Goal: Task Accomplishment & Management: Complete application form

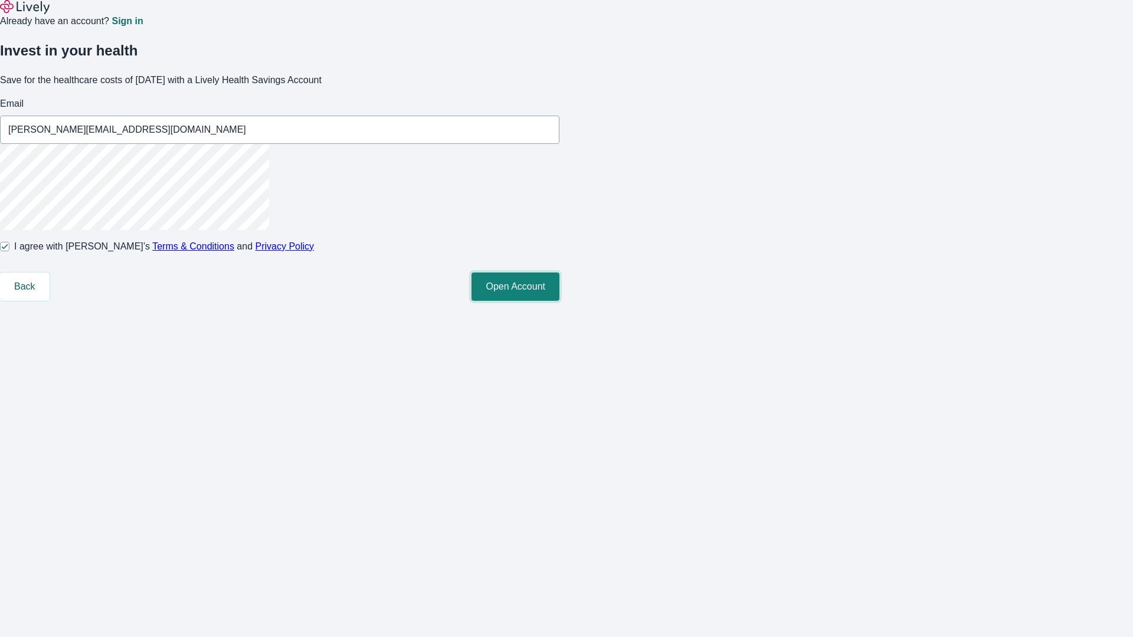
click at [559, 301] on button "Open Account" at bounding box center [515, 287] width 88 height 28
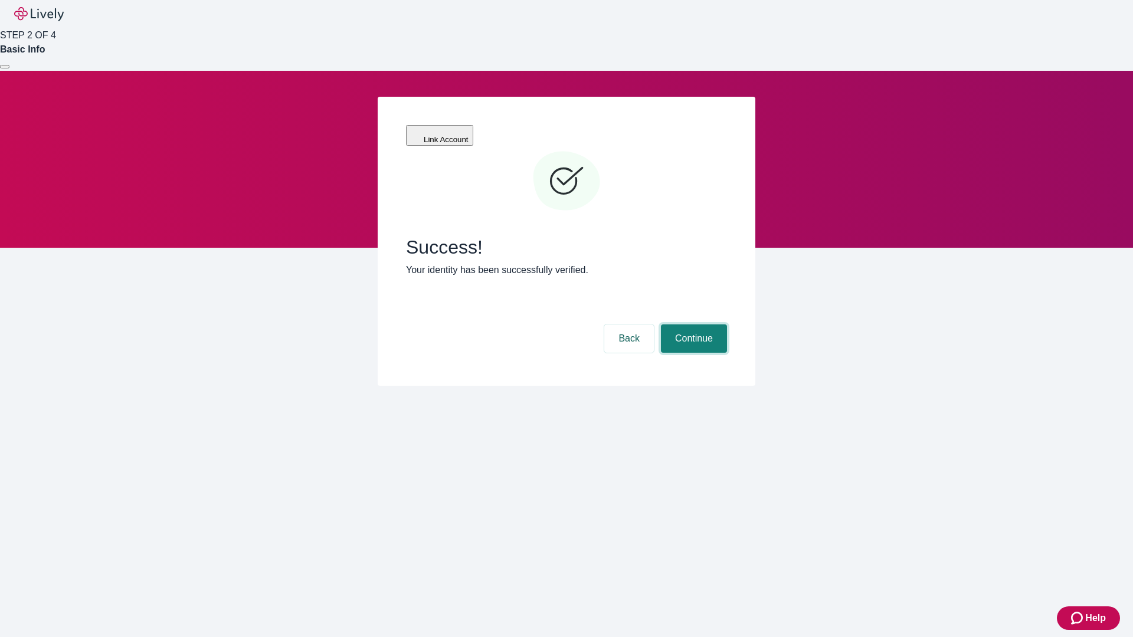
click at [692, 325] on button "Continue" at bounding box center [694, 339] width 66 height 28
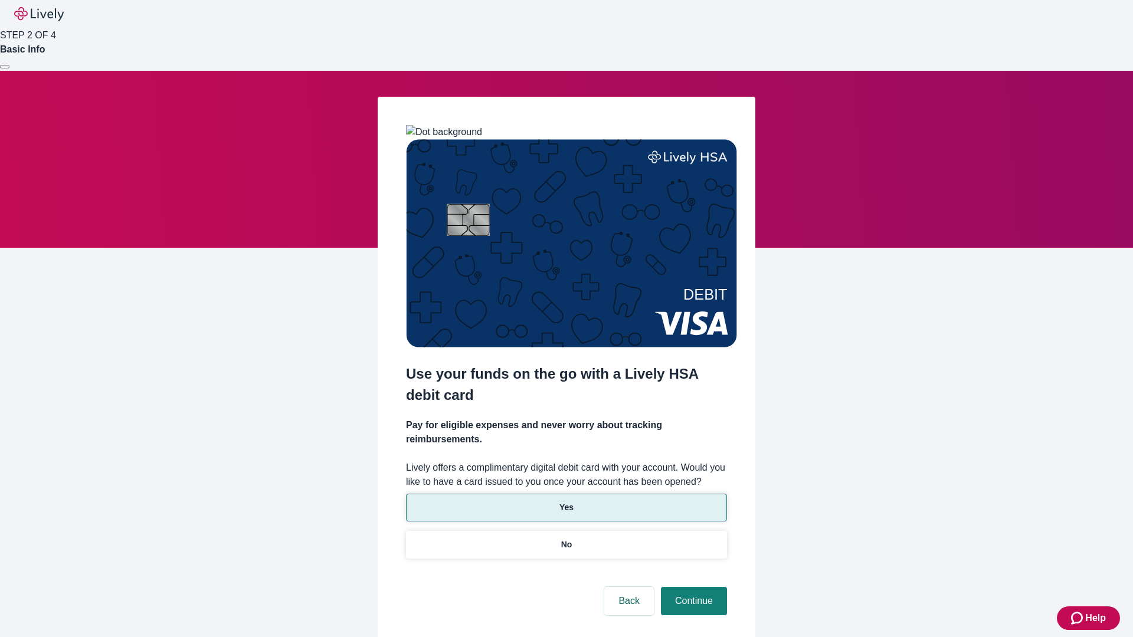
click at [566, 502] on p "Yes" at bounding box center [566, 508] width 14 height 12
click at [692, 587] on button "Continue" at bounding box center [694, 601] width 66 height 28
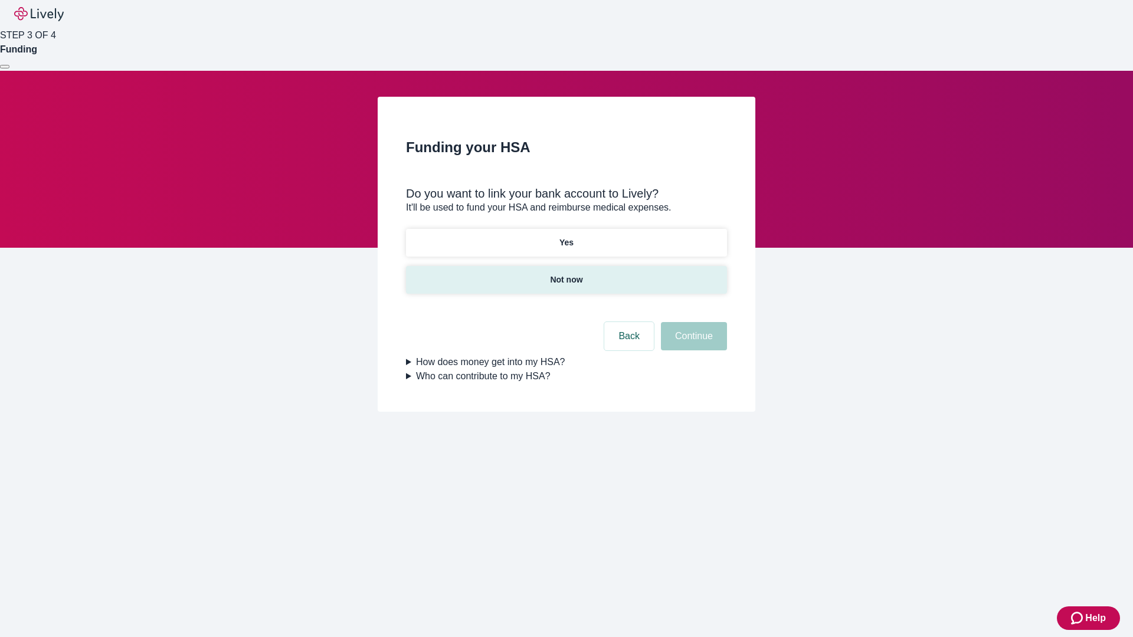
click at [566, 274] on p "Not now" at bounding box center [566, 280] width 32 height 12
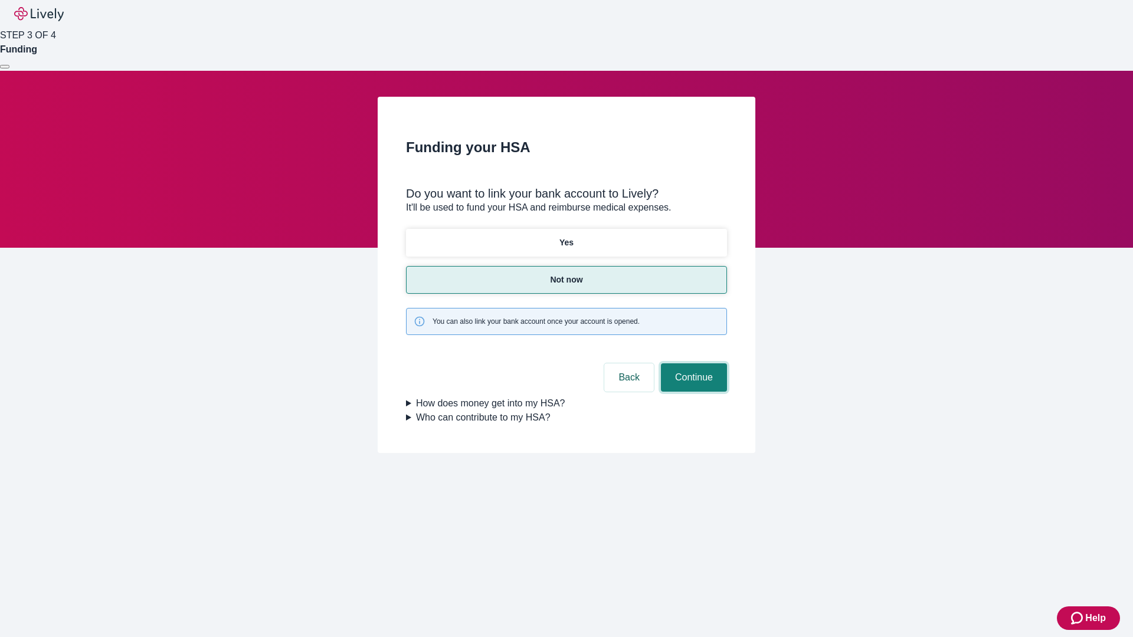
click at [692, 363] on button "Continue" at bounding box center [694, 377] width 66 height 28
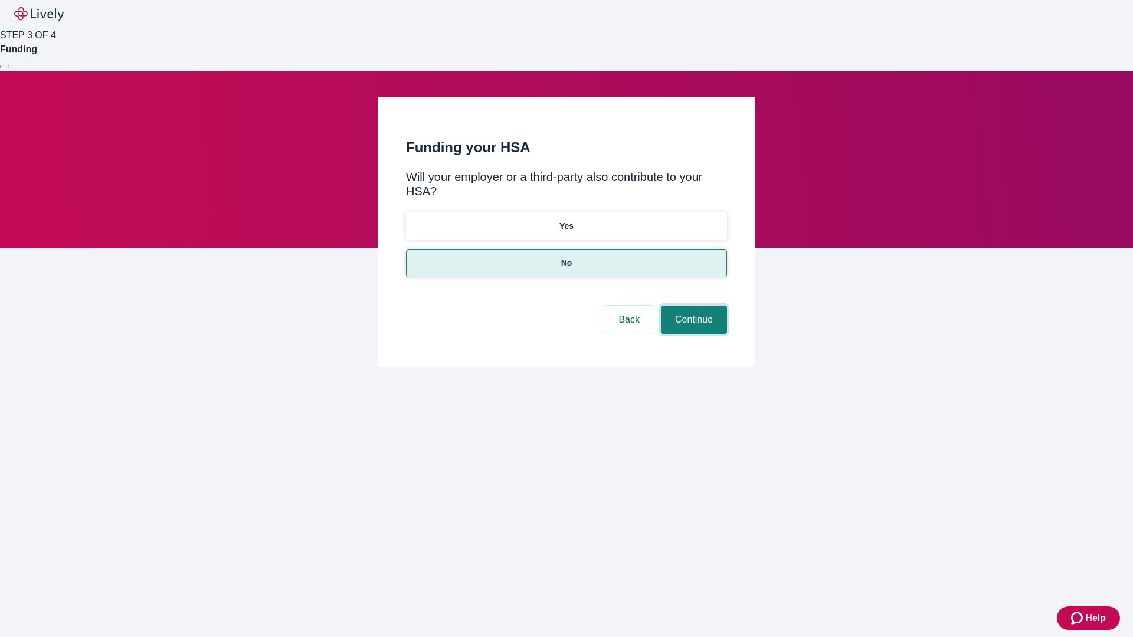
click at [692, 306] on button "Continue" at bounding box center [694, 320] width 66 height 28
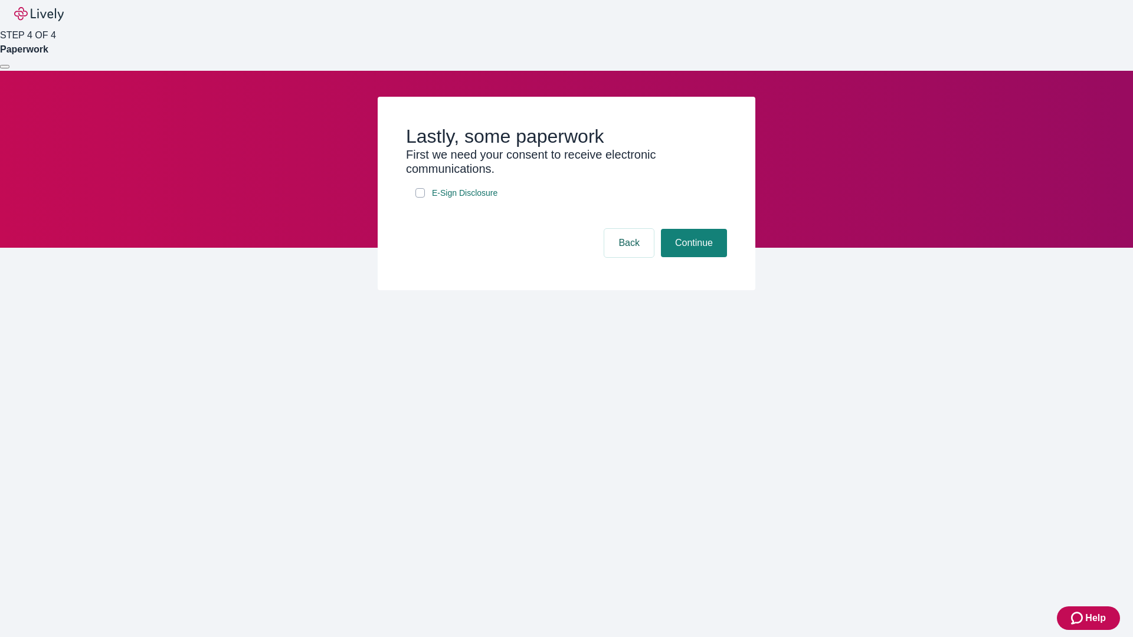
click at [420, 198] on input "E-Sign Disclosure" at bounding box center [419, 192] width 9 height 9
checkbox input "true"
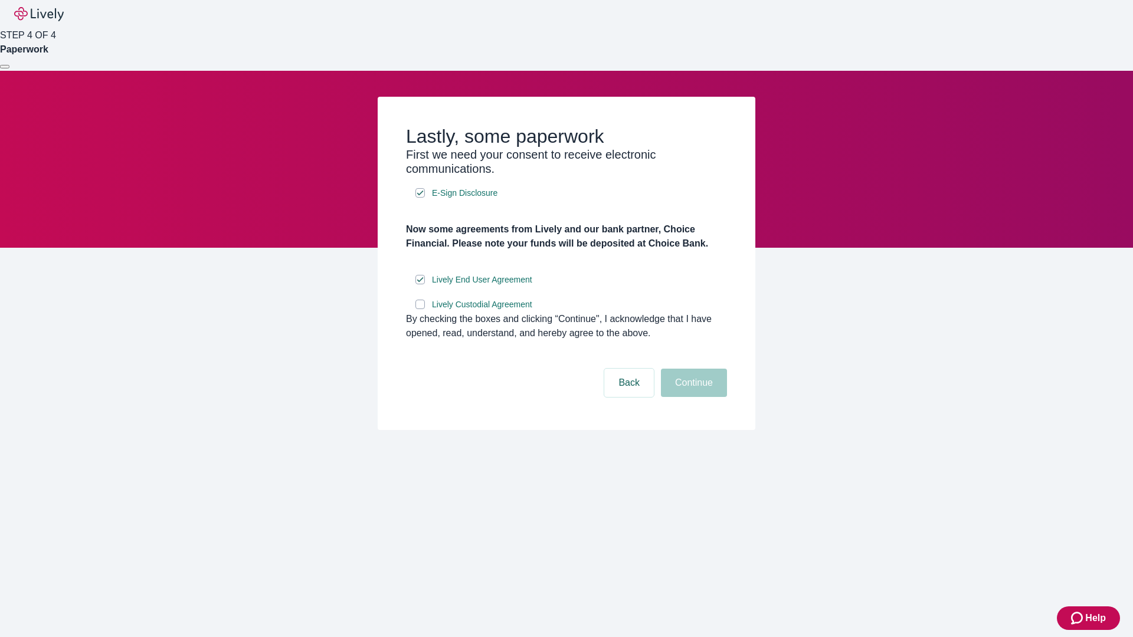
click at [420, 309] on input "Lively Custodial Agreement" at bounding box center [419, 304] width 9 height 9
checkbox input "true"
click at [692, 397] on button "Continue" at bounding box center [694, 383] width 66 height 28
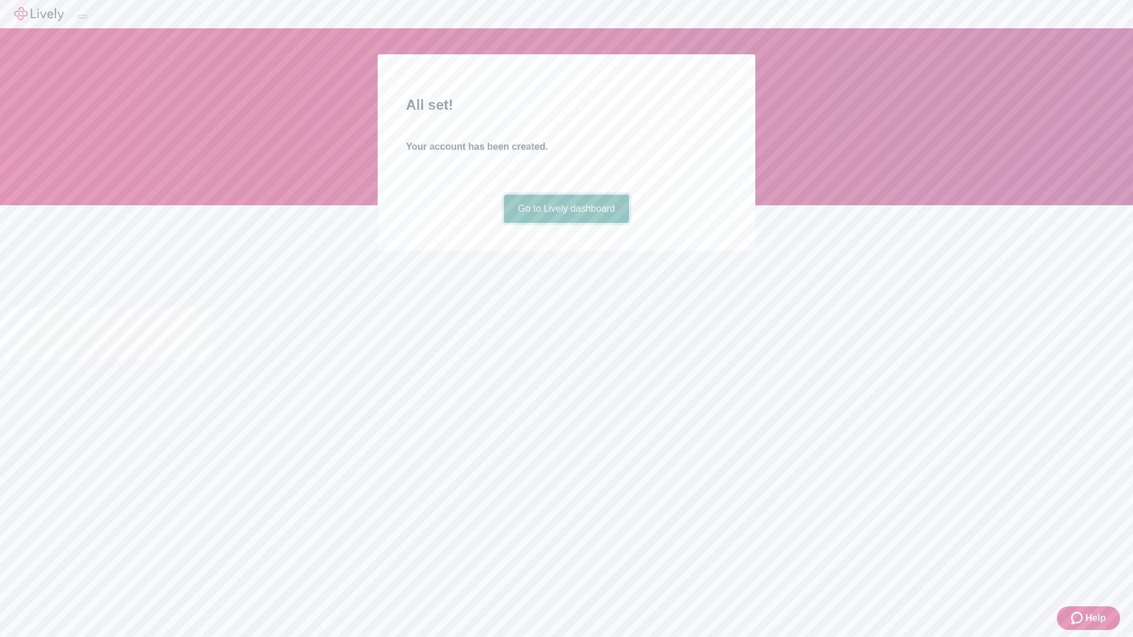
click at [566, 223] on link "Go to Lively dashboard" at bounding box center [567, 209] width 126 height 28
